Goal: Task Accomplishment & Management: Use online tool/utility

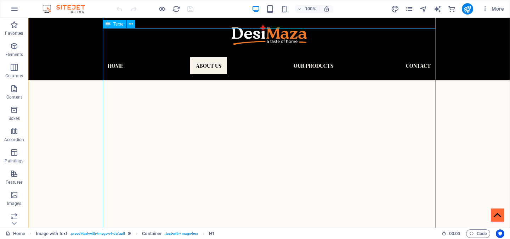
scroll to position [324, 0]
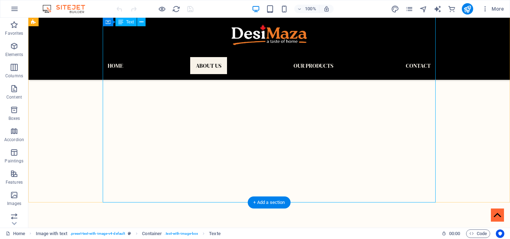
scroll to position [333, 0]
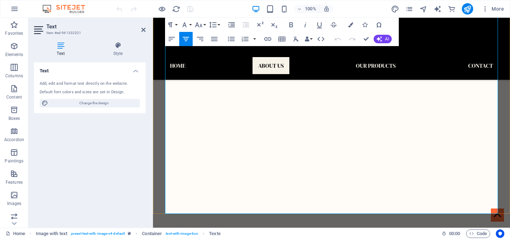
scroll to position [277, 0]
copy div "At DesiMaza, we are bringing the authentic taste of traditional South Asian cui…"
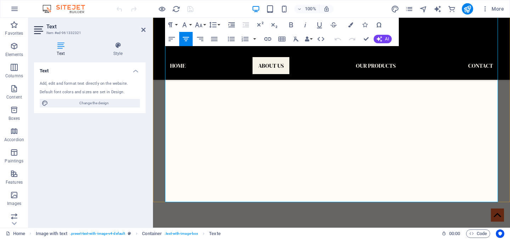
scroll to position [289, 0]
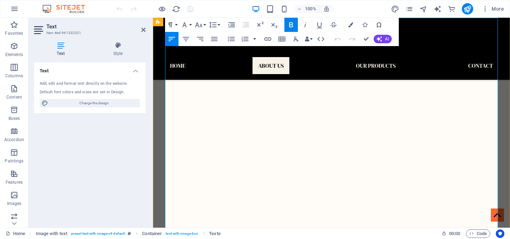
scroll to position [262, 0]
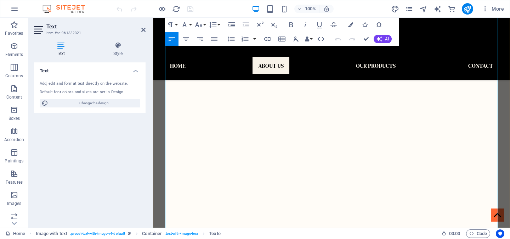
drag, startPoint x: 273, startPoint y: 123, endPoint x: 372, endPoint y: 122, distance: 98.9
copy p "and foodservice markets across [GEOGRAPHIC_DATA]"
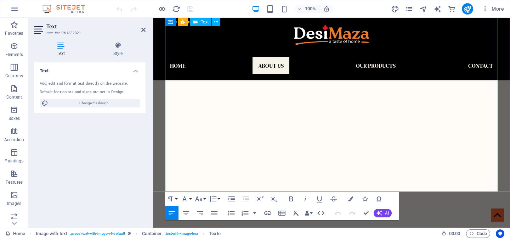
scroll to position [299, 0]
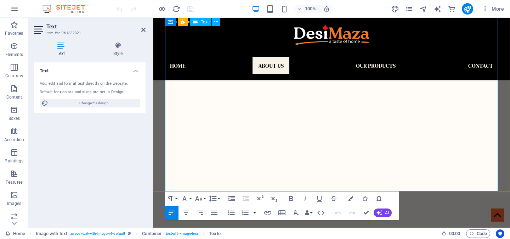
copy div "At DesiMaza, we are bringing the authentic taste of traditional South Asian cui…"
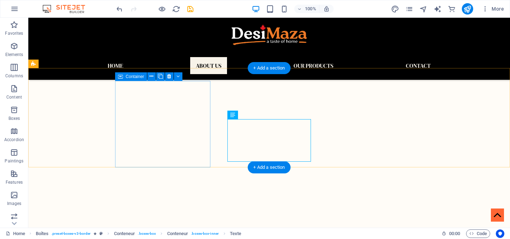
scroll to position [488, 0]
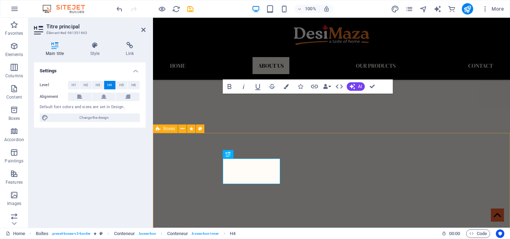
scroll to position [422, 0]
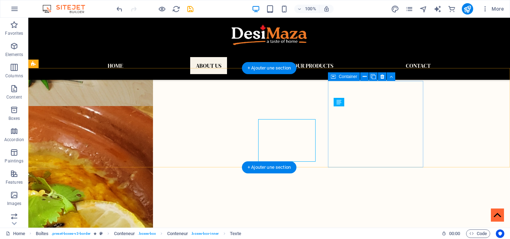
scroll to position [488, 0]
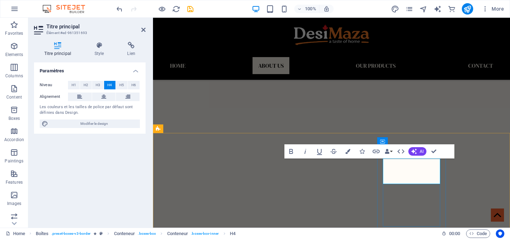
scroll to position [422, 0]
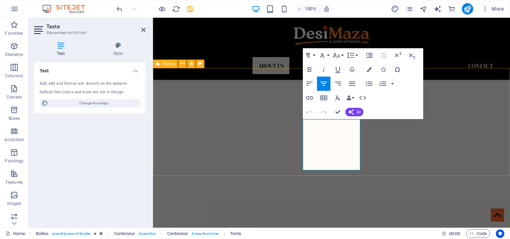
scroll to position [422, 0]
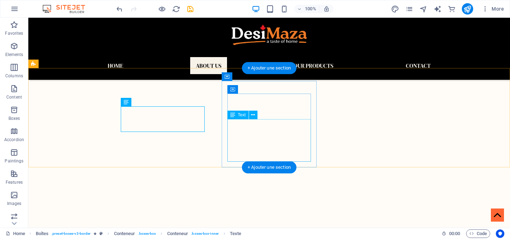
scroll to position [488, 0]
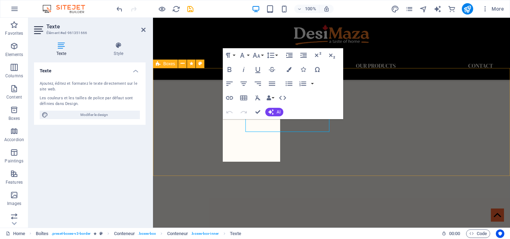
scroll to position [422, 0]
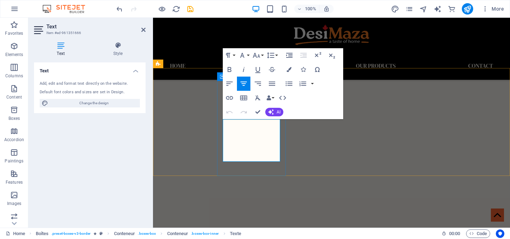
copy p "Defrost overnight in the fridge and heat on the stove top. Your meal is ready i…"
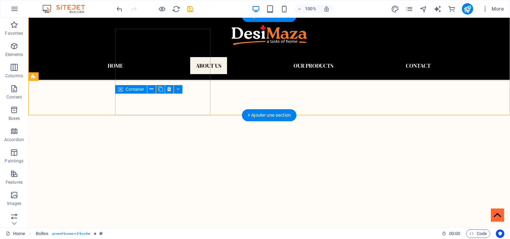
scroll to position [475, 0]
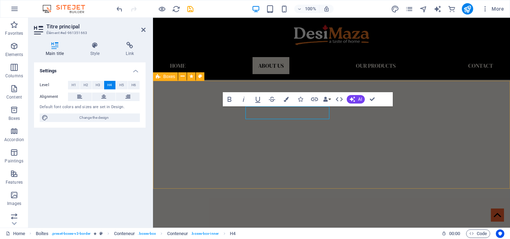
scroll to position [410, 0]
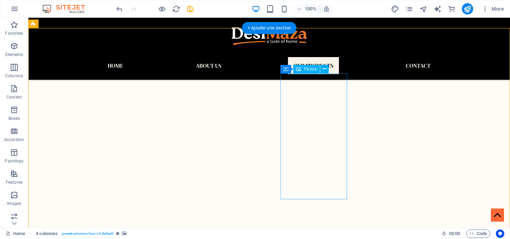
scroll to position [731, 0]
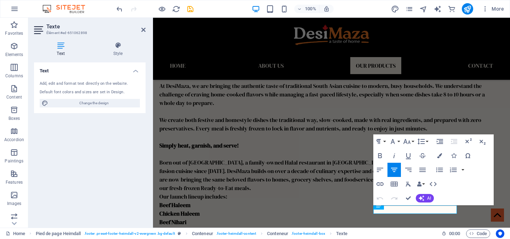
scroll to position [666, 0]
